Goal: Task Accomplishment & Management: Complete application form

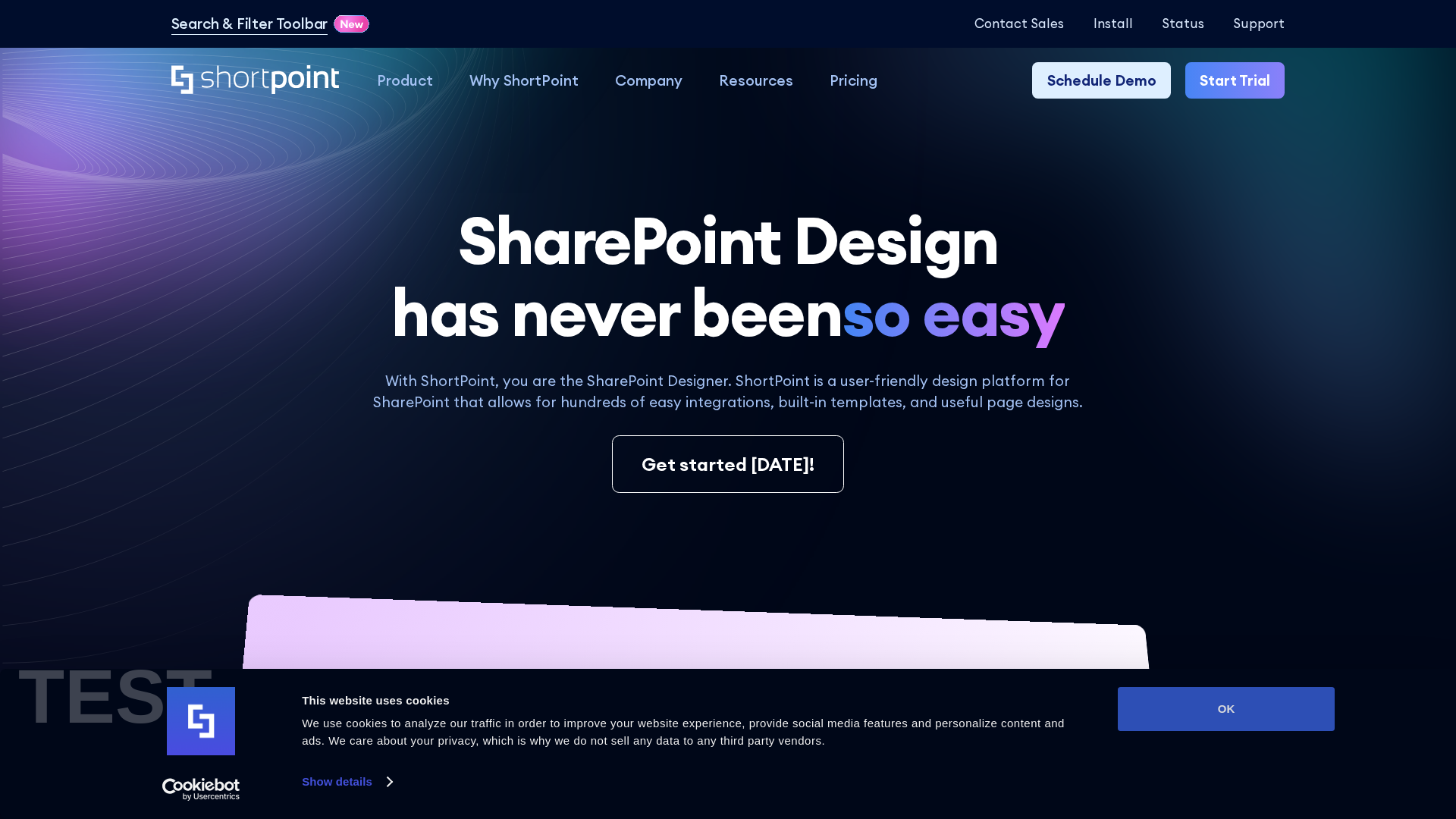
click at [1226, 709] on button "OK" at bounding box center [1226, 709] width 217 height 44
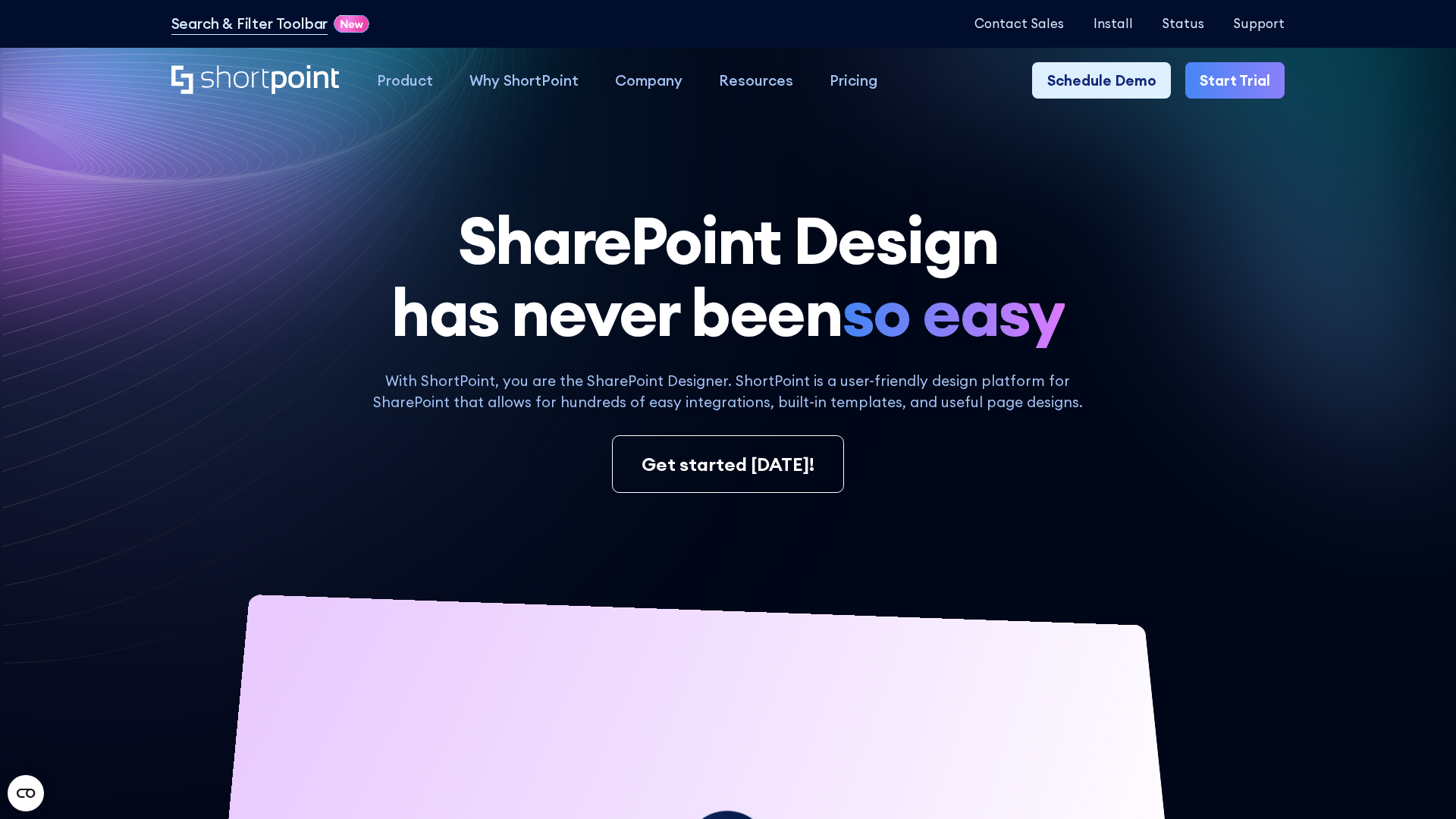
click at [1236, 80] on link "Start Trial" at bounding box center [1234, 80] width 99 height 36
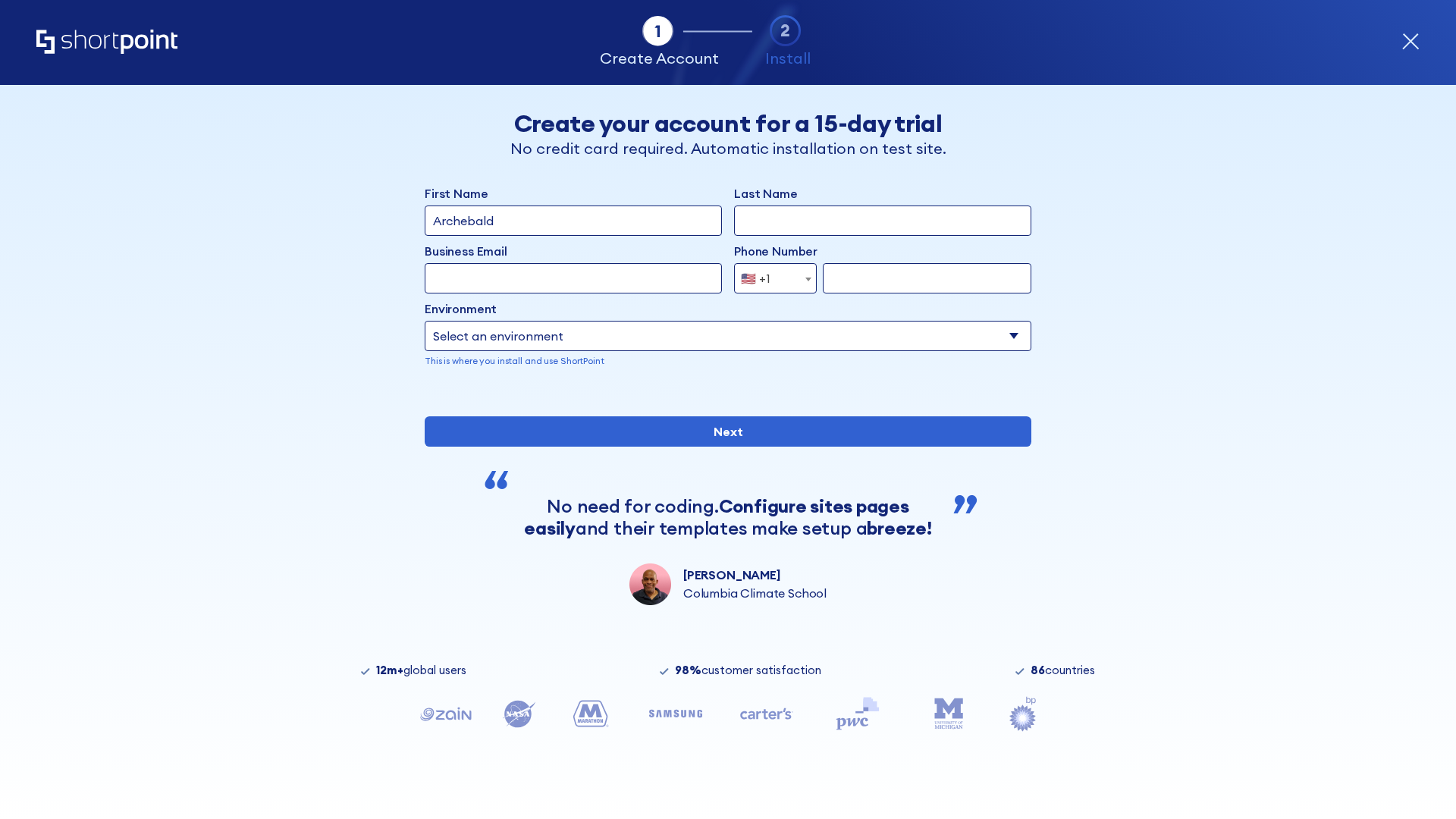
type input "Archebald"
type input "Berkuskv"
type input "2125556789"
select select "Microsoft 365"
type input "2125556789"
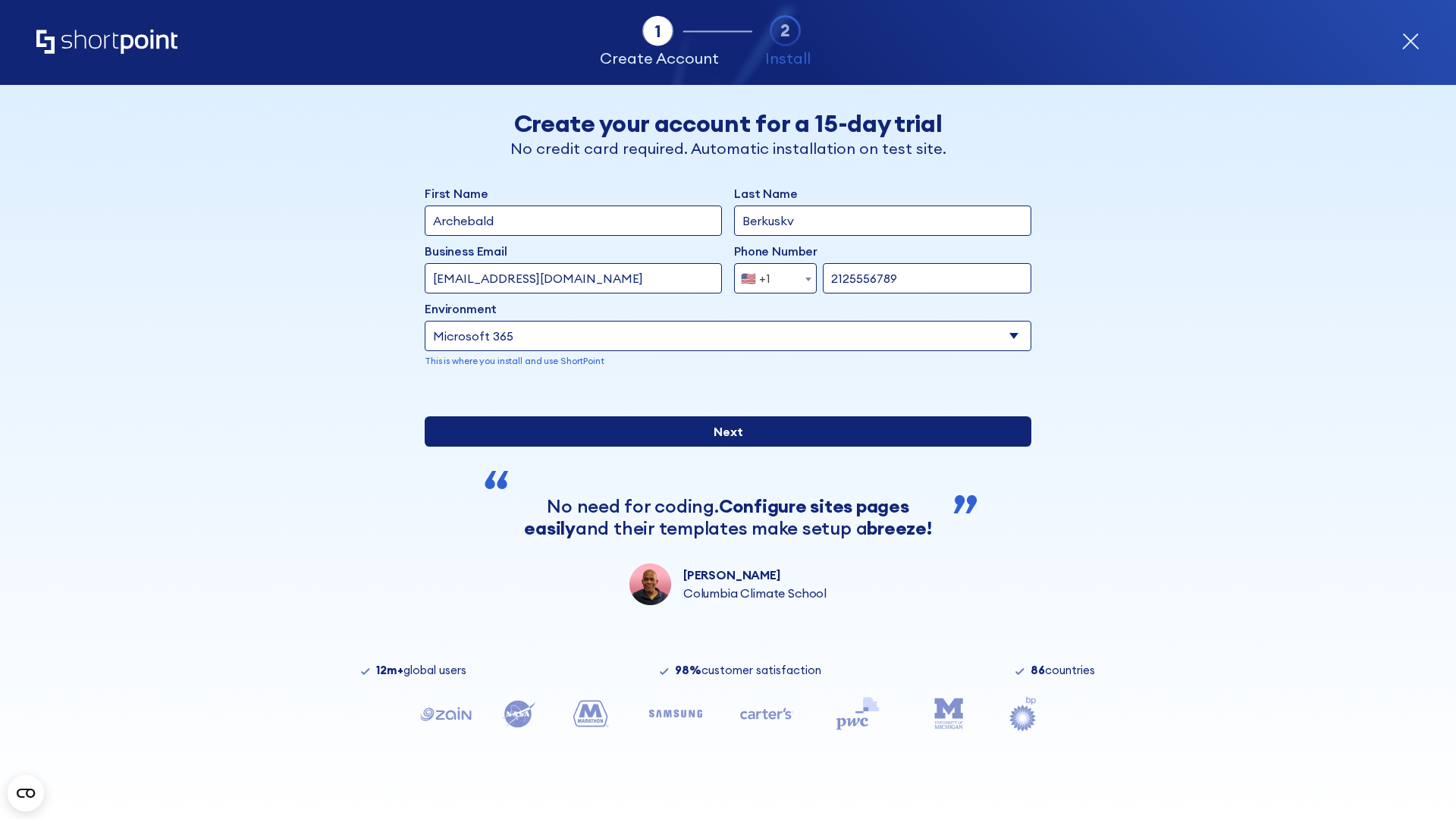
click at [728, 447] on input "Next" at bounding box center [728, 431] width 607 height 30
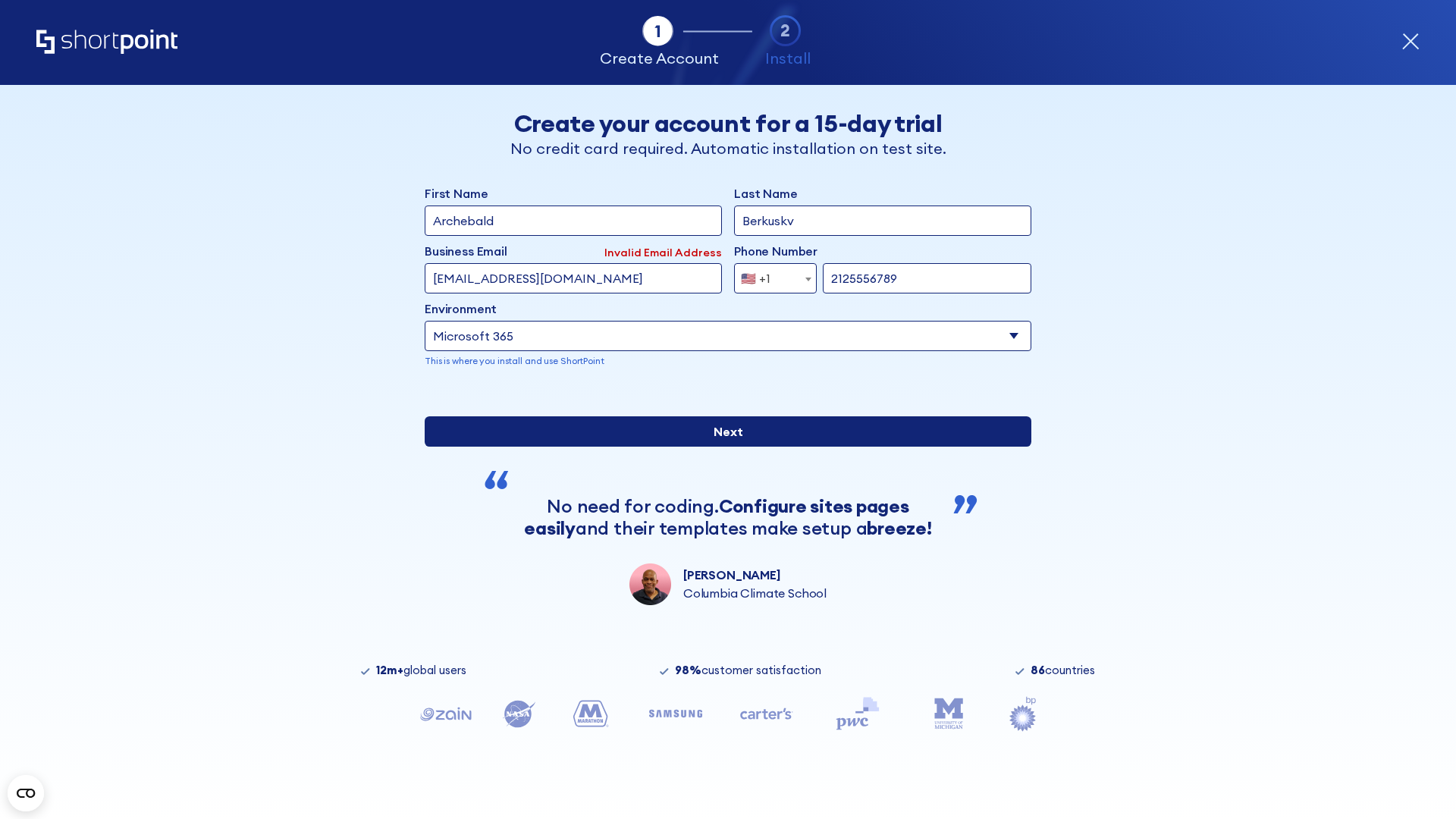
click at [728, 447] on input "Next" at bounding box center [728, 431] width 607 height 30
type input "[EMAIL_ADDRESS][DOMAIN_NAME]"
click at [728, 447] on input "Next" at bounding box center [728, 431] width 607 height 30
